Goal: Check status: Check status

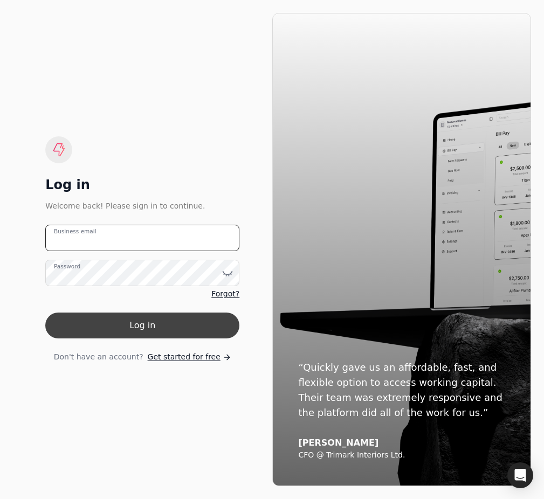
type email "[EMAIL_ADDRESS][DOMAIN_NAME]"
click at [186, 327] on button "Log in" at bounding box center [142, 326] width 194 height 26
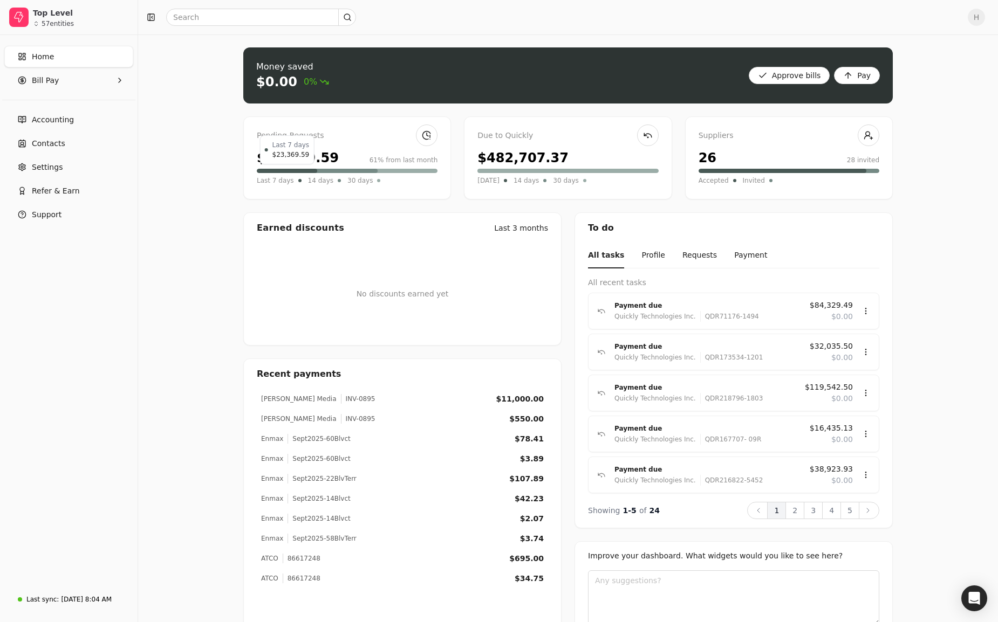
click at [299, 170] on div at bounding box center [287, 171] width 60 height 4
click at [491, 163] on div "$482,707.37" at bounding box center [522, 157] width 91 height 19
click at [297, 163] on div "$23,369.59" at bounding box center [298, 157] width 82 height 19
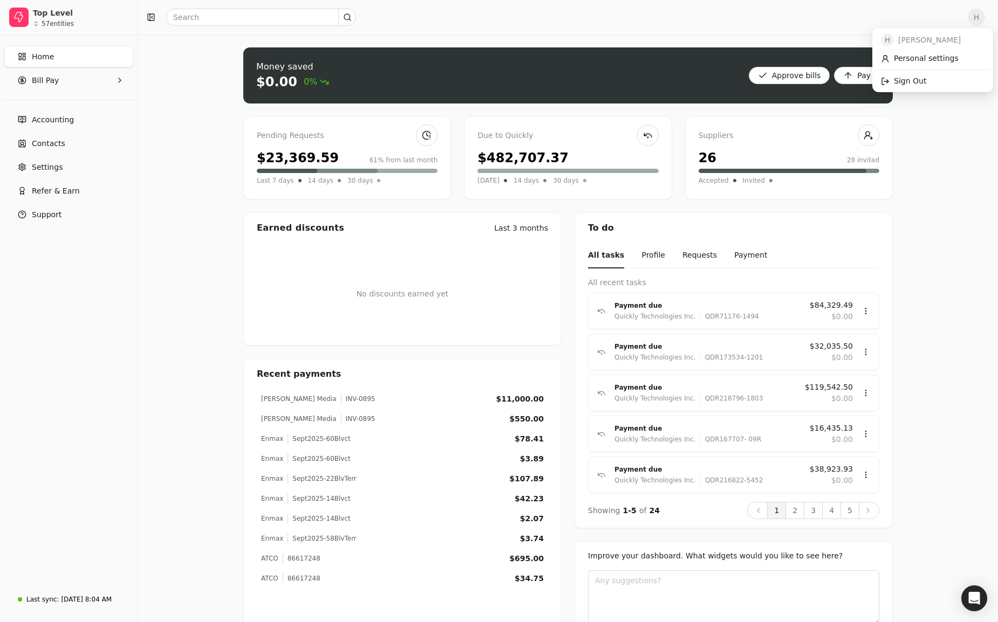
click at [544, 18] on span "H" at bounding box center [975, 17] width 17 height 17
click at [544, 77] on span "Sign Out" at bounding box center [909, 80] width 32 height 11
